Goal: Task Accomplishment & Management: Manage account settings

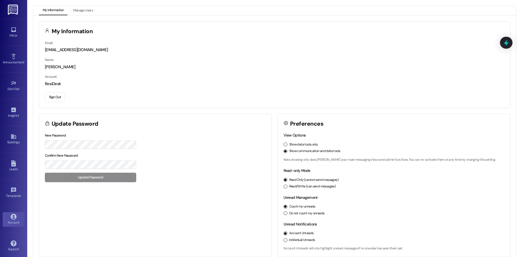
click at [5, 75] on div "Site Visit • Go to Site Visit" at bounding box center [14, 85] width 22 height 27
drag, startPoint x: 6, startPoint y: 76, endPoint x: 12, endPoint y: 85, distance: 10.7
click at [6, 76] on div "Site Visit • Go to Site Visit" at bounding box center [14, 85] width 22 height 27
click at [12, 85] on icon at bounding box center [14, 83] width 6 height 6
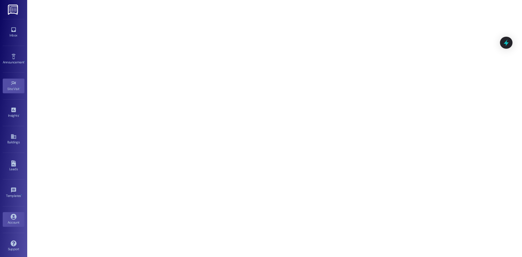
click at [13, 220] on icon at bounding box center [14, 217] width 6 height 6
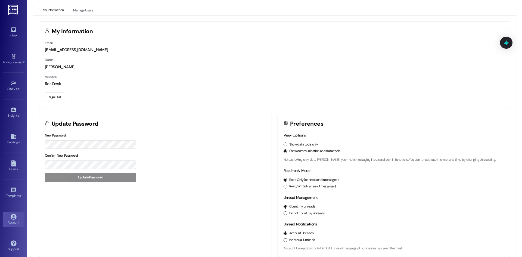
click at [59, 100] on button "Sign Out" at bounding box center [55, 98] width 20 height 10
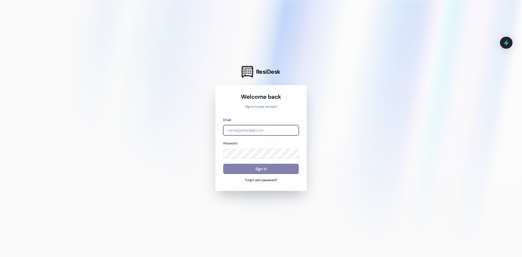
click at [273, 129] on input "email" at bounding box center [261, 130] width 76 height 11
type input "jome"
type input "[EMAIL_ADDRESS][DOMAIN_NAME]"
